Goal: Transaction & Acquisition: Subscribe to service/newsletter

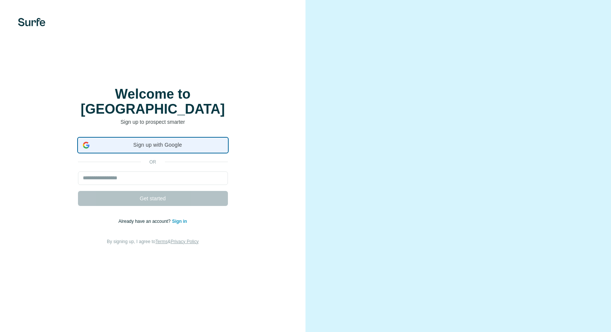
click at [166, 141] on span "Sign up with Google" at bounding box center [158, 145] width 130 height 8
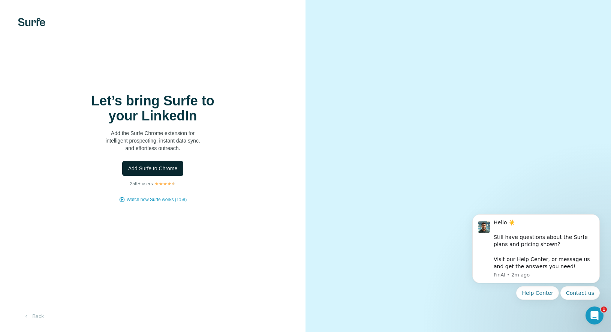
click at [167, 167] on span "Add Surfe to Chrome" at bounding box center [152, 168] width 49 height 7
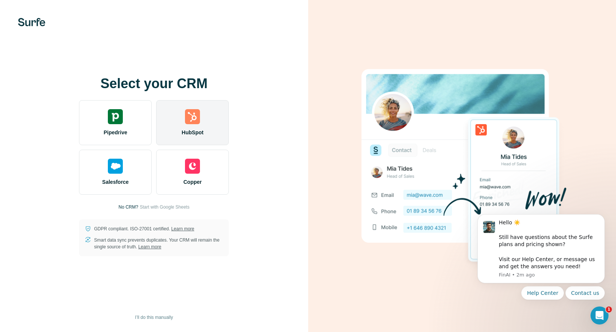
click at [194, 126] on div "HubSpot" at bounding box center [192, 122] width 73 height 45
click at [207, 123] on div "HubSpot" at bounding box center [192, 122] width 73 height 45
click at [199, 120] on img at bounding box center [192, 116] width 15 height 15
click at [187, 124] on div "HubSpot" at bounding box center [192, 122] width 73 height 45
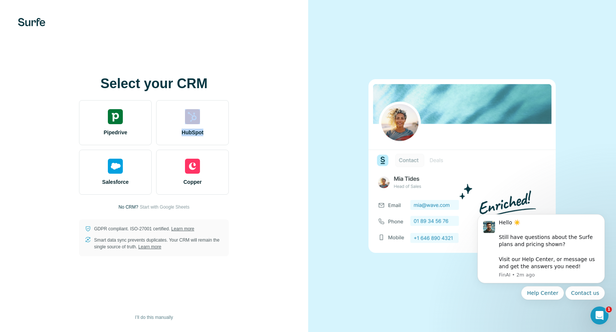
click at [274, 129] on div "Select your CRM Pipedrive HubSpot Salesforce Copper No CRM? Start with Google S…" at bounding box center [154, 166] width 278 height 180
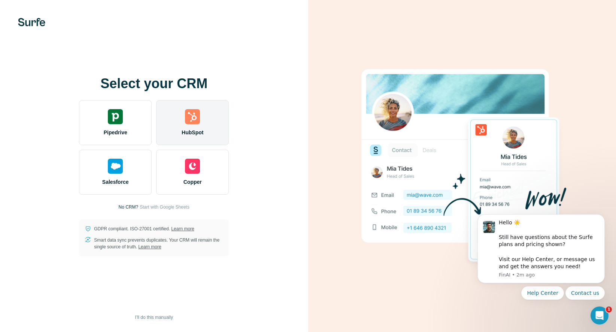
click at [216, 125] on div "HubSpot" at bounding box center [192, 122] width 73 height 45
click at [191, 133] on span "HubSpot" at bounding box center [193, 132] width 22 height 7
click at [191, 120] on img at bounding box center [192, 116] width 15 height 15
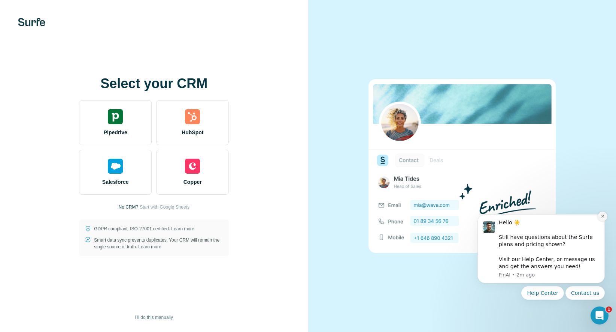
click at [600, 214] on button "Dismiss notification" at bounding box center [603, 216] width 10 height 10
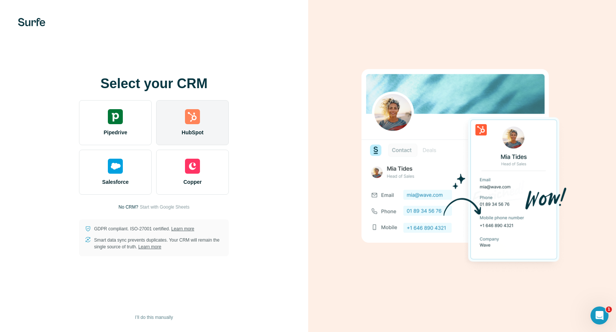
click at [189, 119] on img at bounding box center [192, 116] width 15 height 15
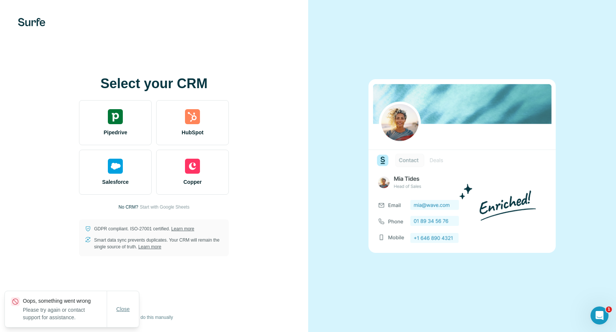
click at [127, 304] on button "Close" at bounding box center [123, 308] width 24 height 13
click at [164, 314] on span "I’ll do this manually" at bounding box center [154, 317] width 38 height 7
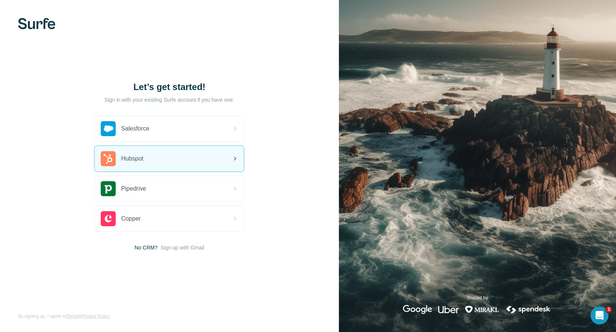
click at [208, 164] on div "Hubspot" at bounding box center [169, 158] width 149 height 25
click at [230, 159] on icon at bounding box center [234, 158] width 9 height 9
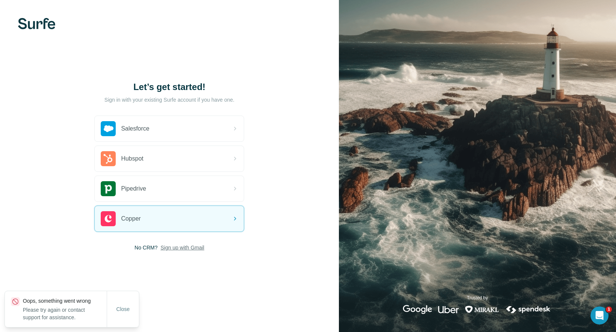
click at [194, 245] on span "Sign up with Gmail" at bounding box center [183, 247] width 44 height 7
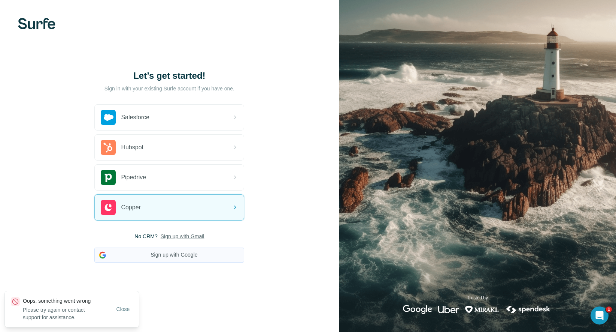
click at [194, 253] on button "Sign up with Google" at bounding box center [169, 254] width 150 height 15
click at [172, 255] on button "Sign up with Google" at bounding box center [169, 254] width 150 height 15
click at [181, 257] on button "Sign up with Google" at bounding box center [169, 254] width 150 height 15
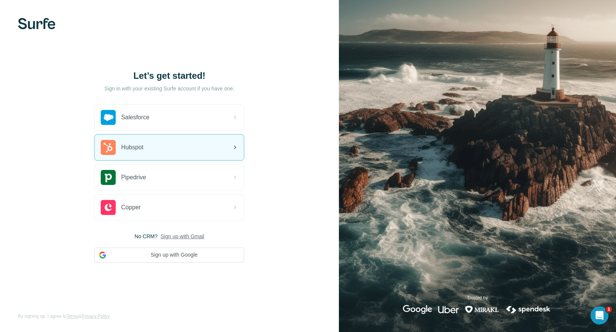
click at [139, 149] on span "Hubspot" at bounding box center [132, 147] width 22 height 9
click at [162, 145] on div "Hubspot" at bounding box center [169, 147] width 149 height 25
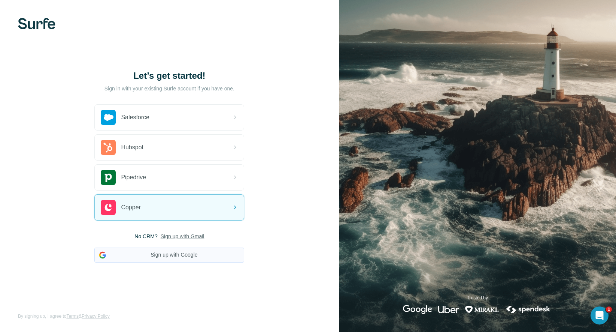
click at [185, 258] on button "Sign up with Google" at bounding box center [169, 254] width 150 height 15
